Goal: Information Seeking & Learning: Learn about a topic

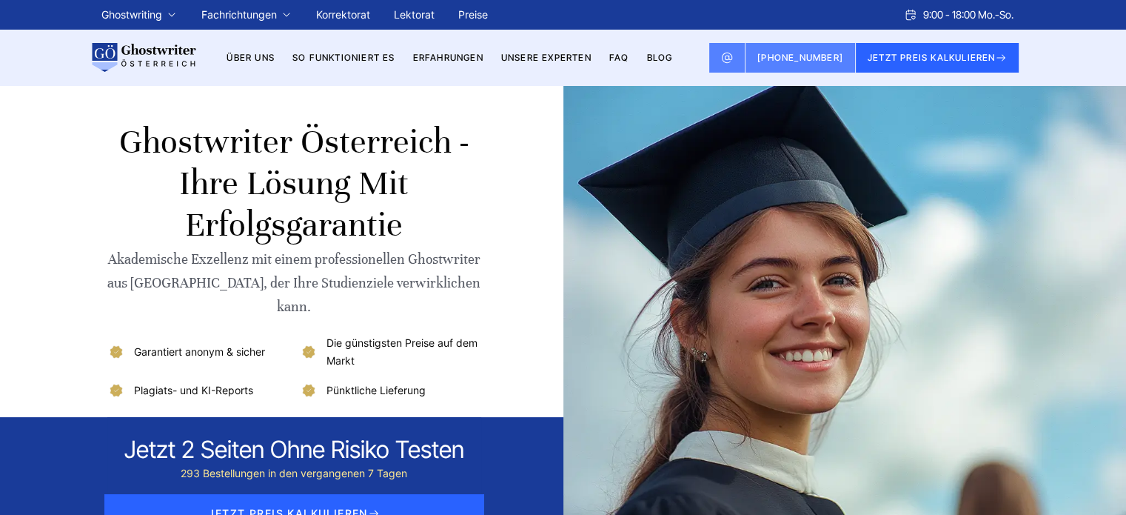
click at [460, 56] on link "Erfahrungen" at bounding box center [448, 57] width 70 height 11
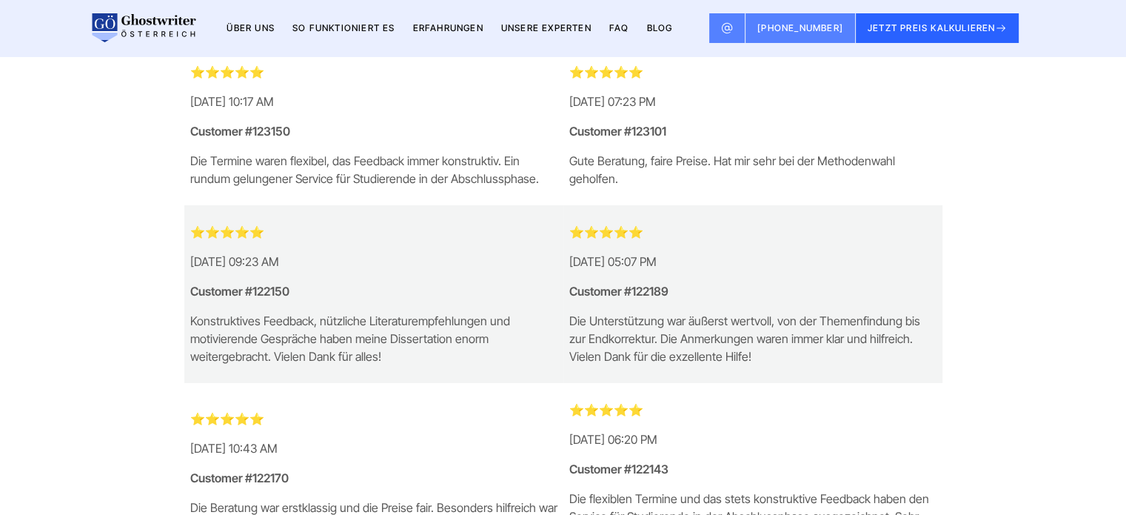
scroll to position [815, 0]
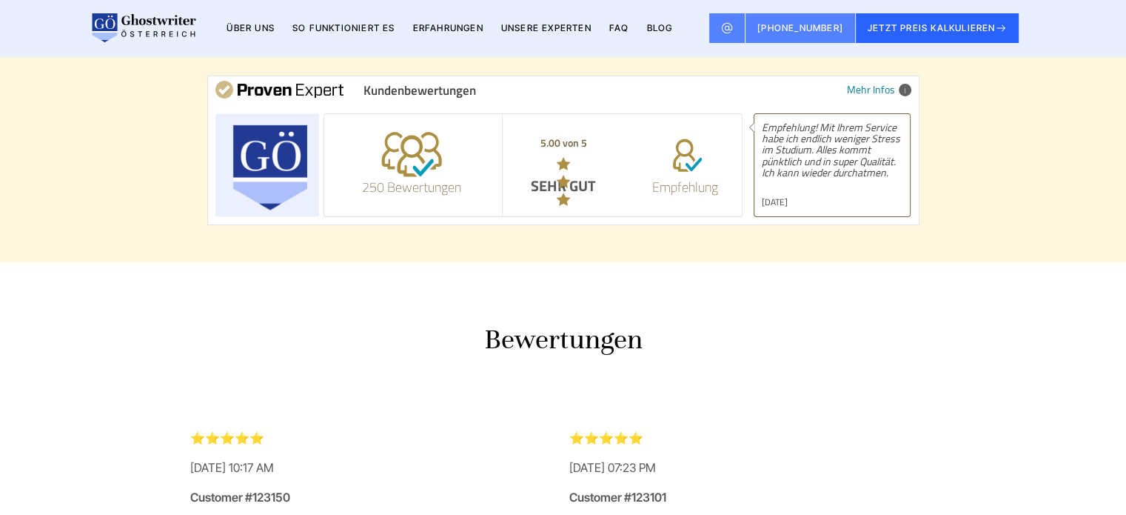
click at [625, 27] on link "FAQ" at bounding box center [619, 27] width 20 height 11
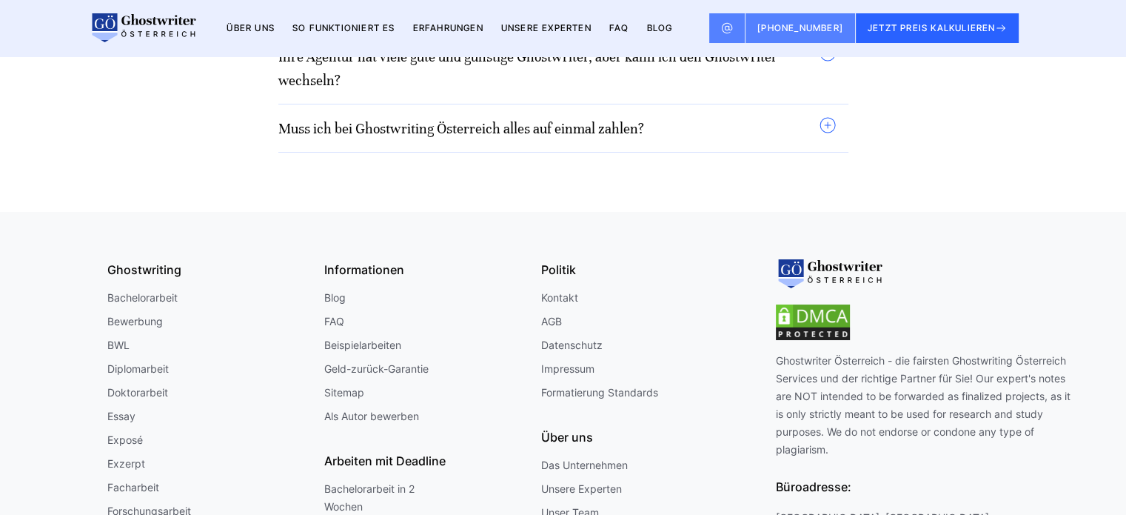
scroll to position [13126, 0]
click at [806, 305] on img at bounding box center [813, 323] width 74 height 36
click at [801, 305] on img at bounding box center [813, 323] width 74 height 36
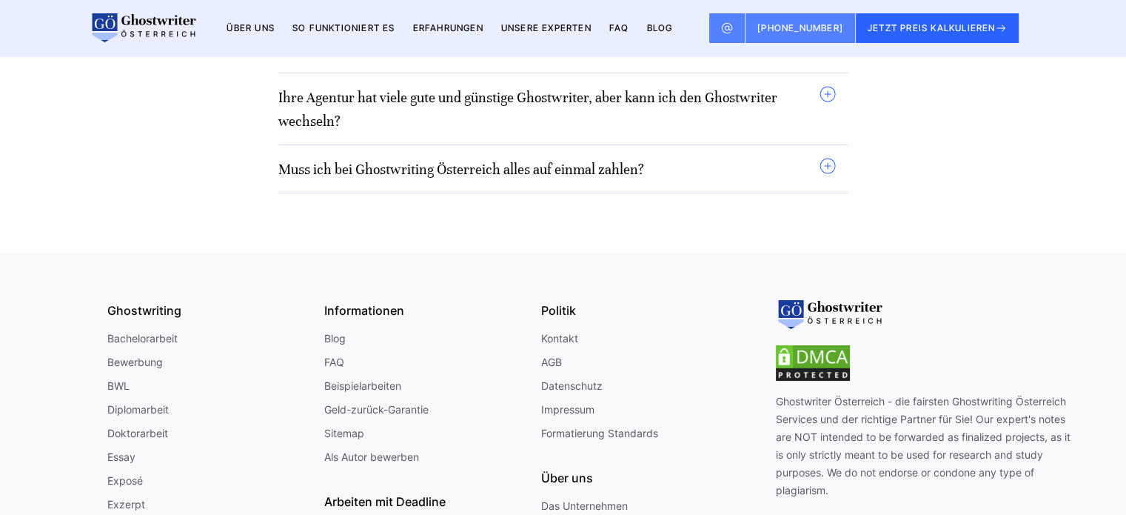
scroll to position [13052, 0]
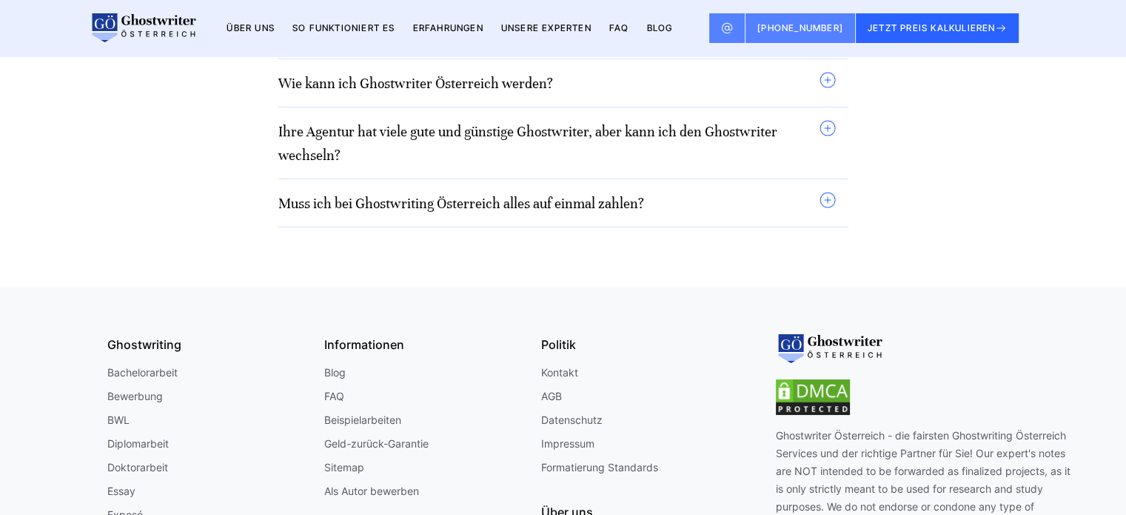
click at [822, 379] on img at bounding box center [813, 397] width 74 height 36
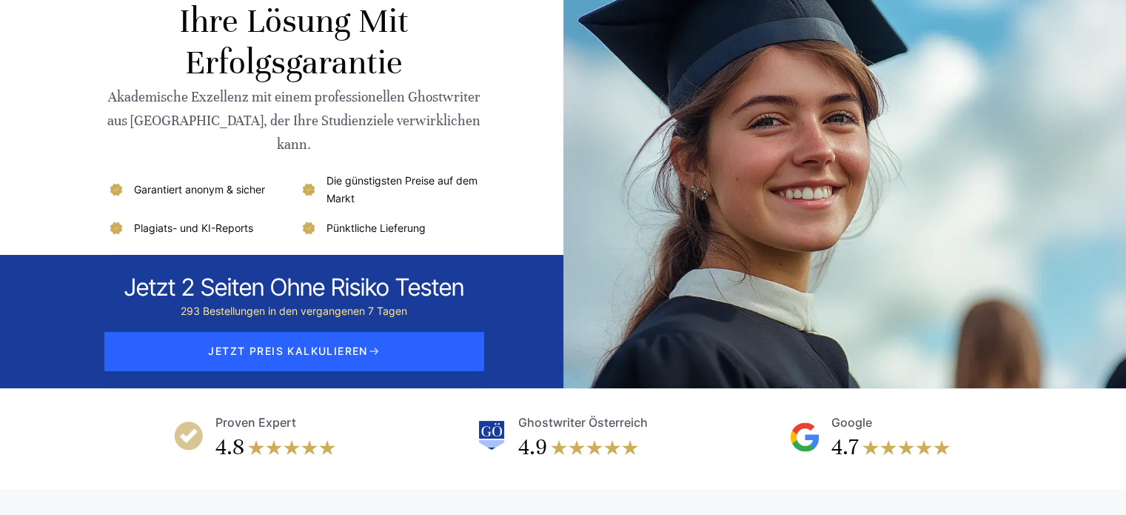
scroll to position [0, 0]
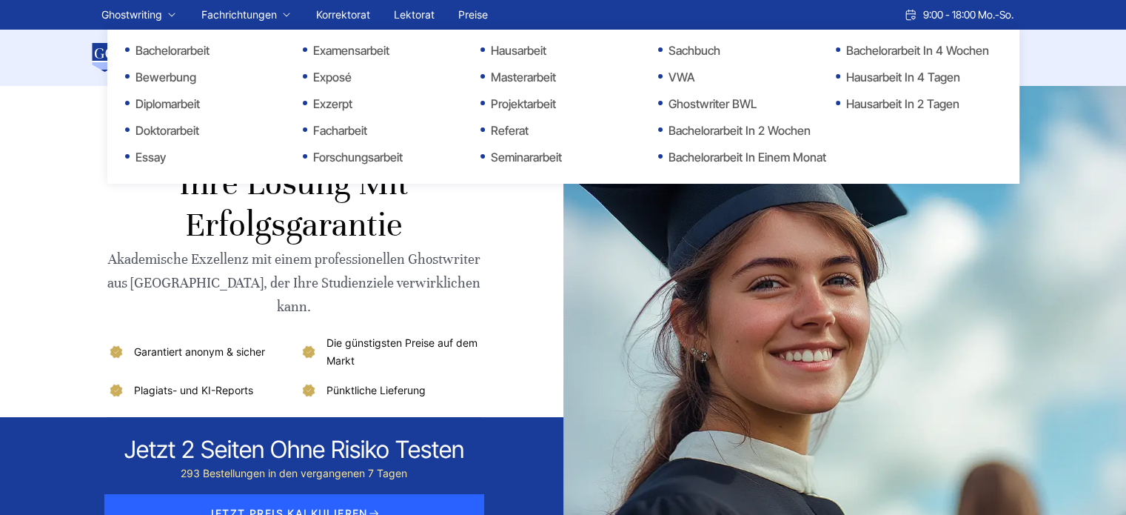
click at [116, 14] on link "Ghostwriting" at bounding box center [131, 15] width 61 height 18
click at [116, 12] on link "Ghostwriting" at bounding box center [131, 15] width 61 height 18
